Goal: Register for event/course

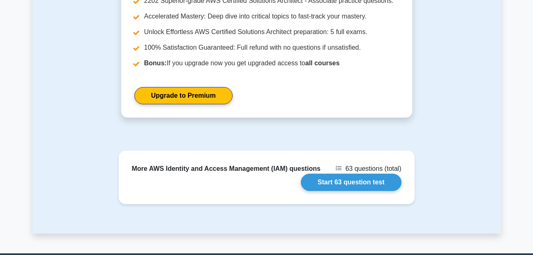
scroll to position [1051, 0]
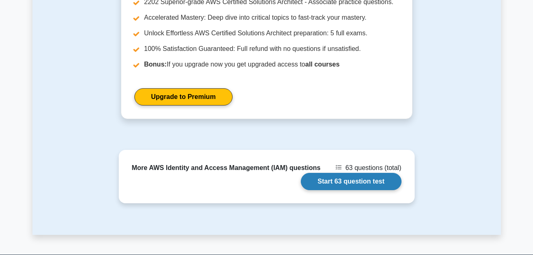
click at [346, 173] on link "Start 63 question test" at bounding box center [351, 181] width 101 height 17
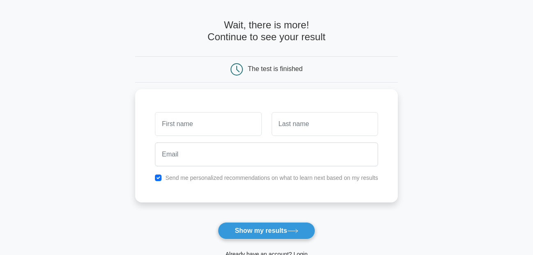
scroll to position [26, 0]
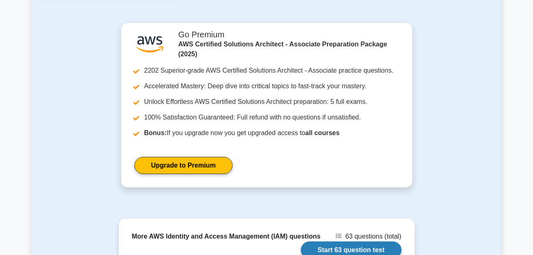
scroll to position [874, 0]
click at [356, 246] on link "Start 63 question test" at bounding box center [351, 249] width 101 height 17
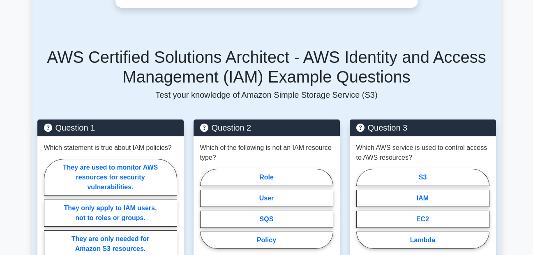
scroll to position [541, 0]
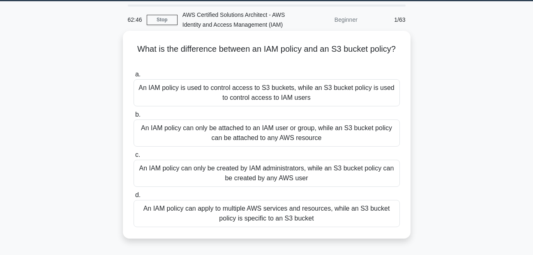
scroll to position [25, 0]
